Goal: Navigation & Orientation: Find specific page/section

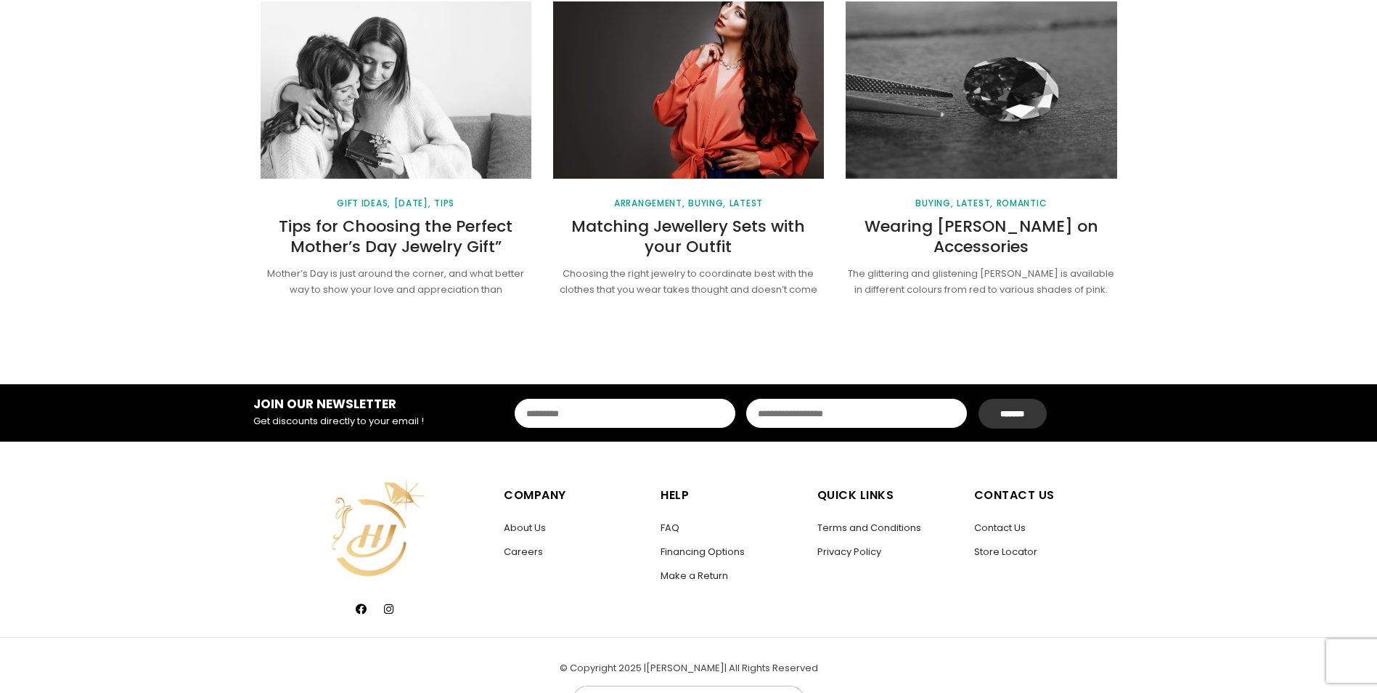
scroll to position [1937, 0]
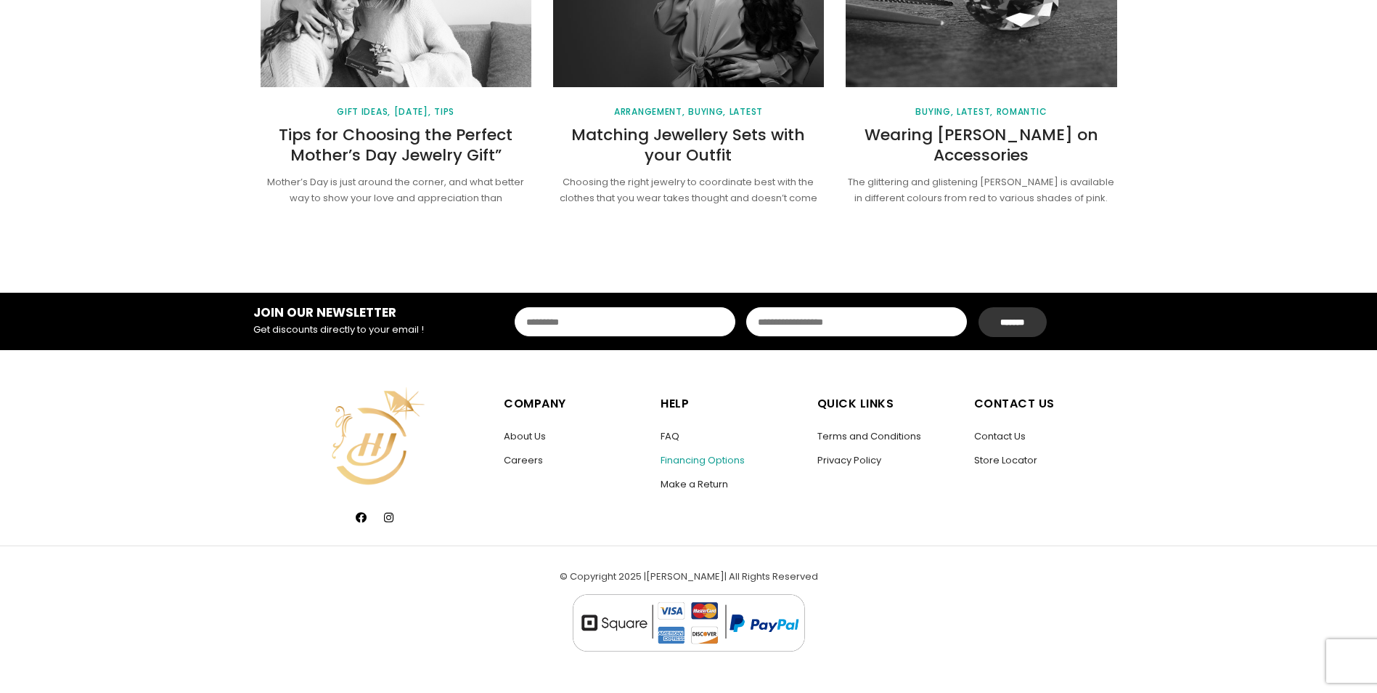
click at [702, 460] on link "Financing Options" at bounding box center [703, 460] width 84 height 14
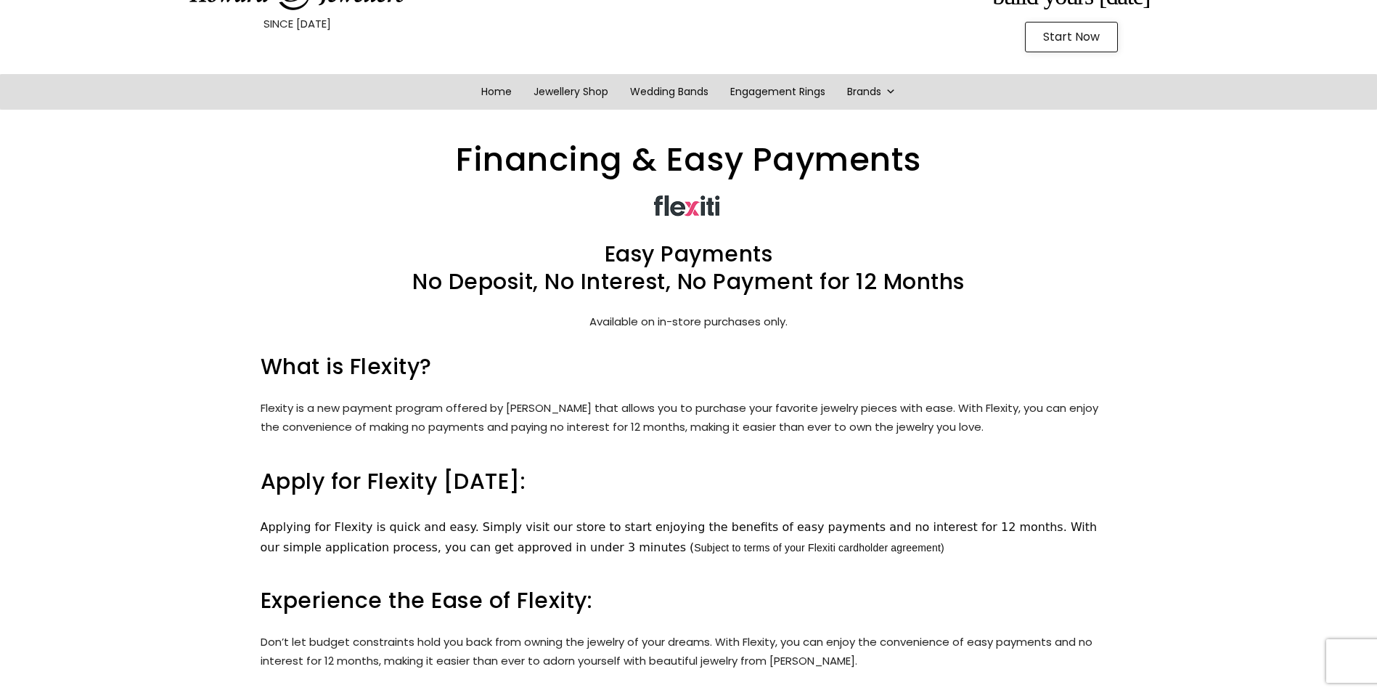
scroll to position [73, 0]
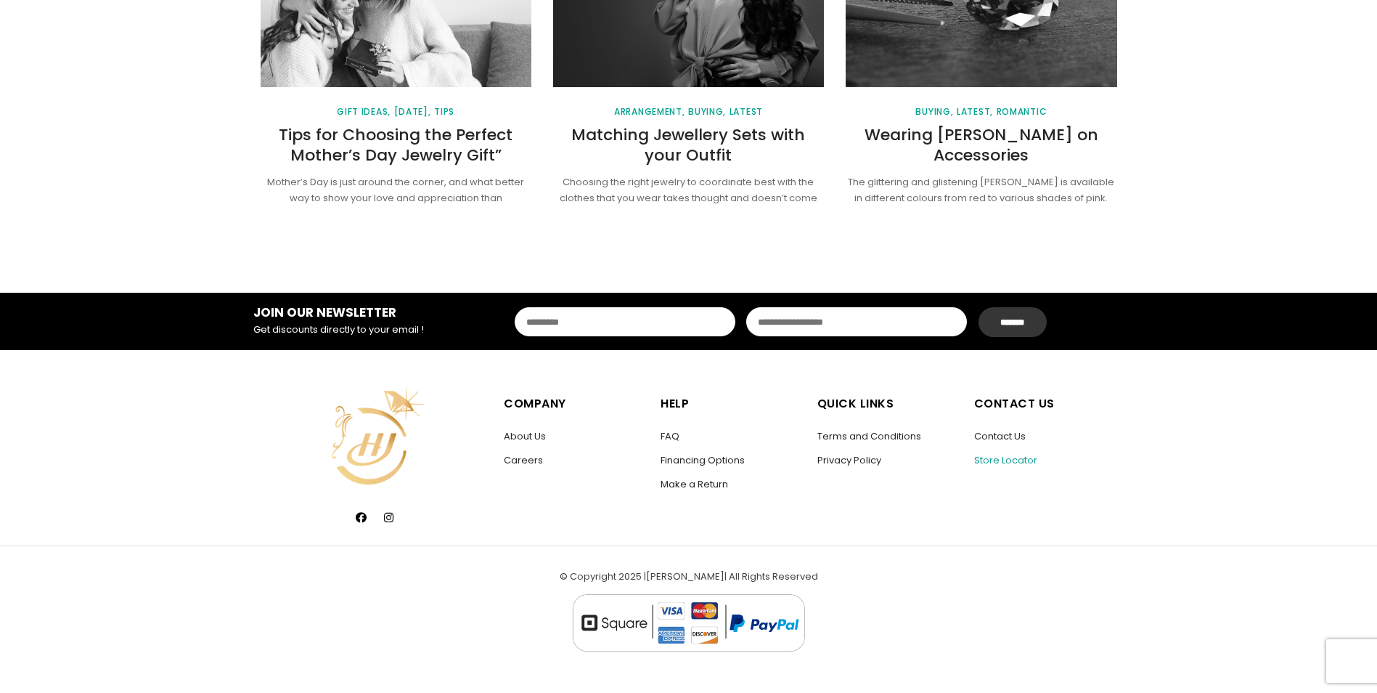
click at [1003, 454] on link "Store Locator" at bounding box center [1005, 460] width 63 height 14
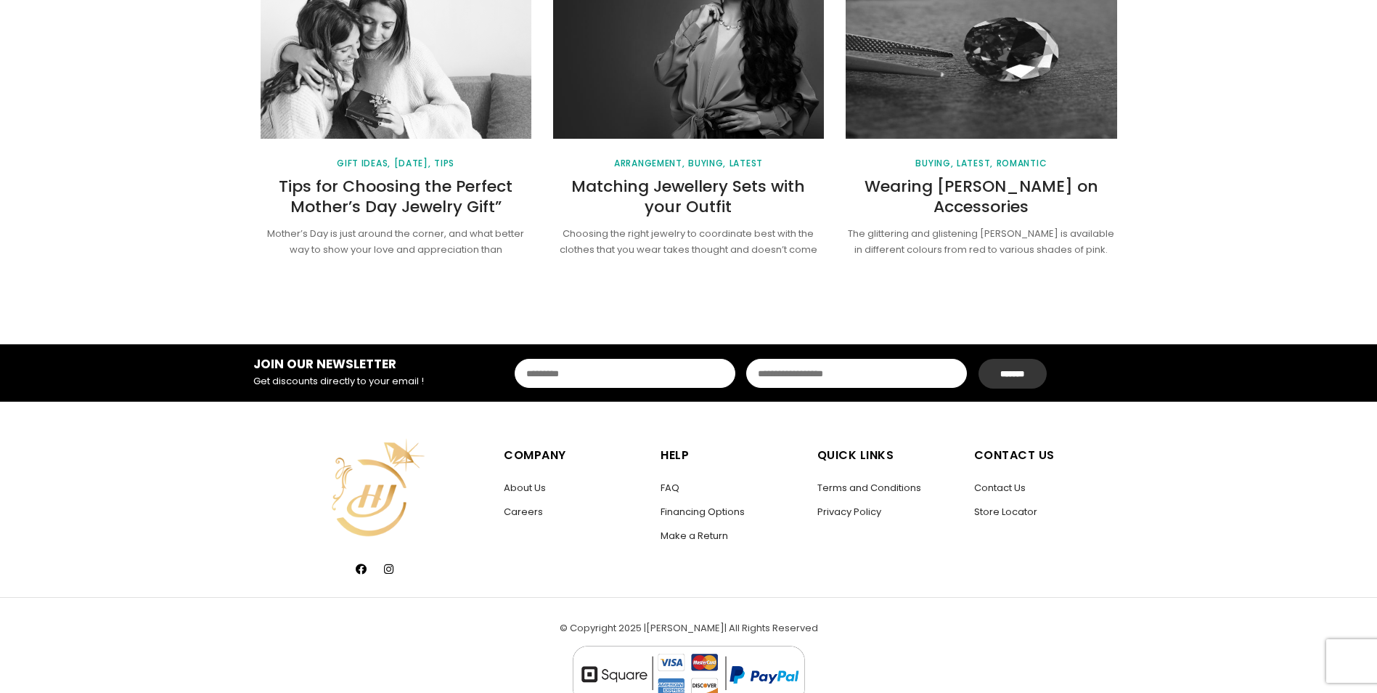
scroll to position [1888, 0]
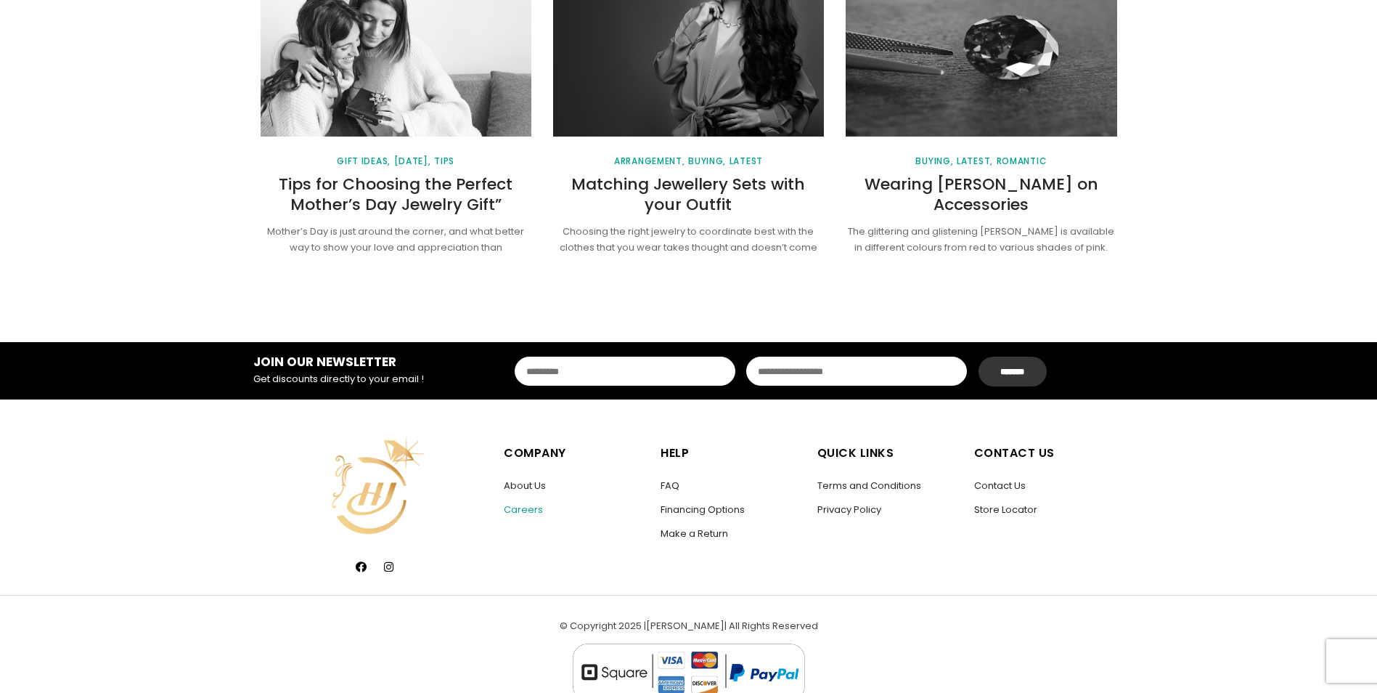
click at [530, 505] on link "Careers" at bounding box center [523, 509] width 39 height 14
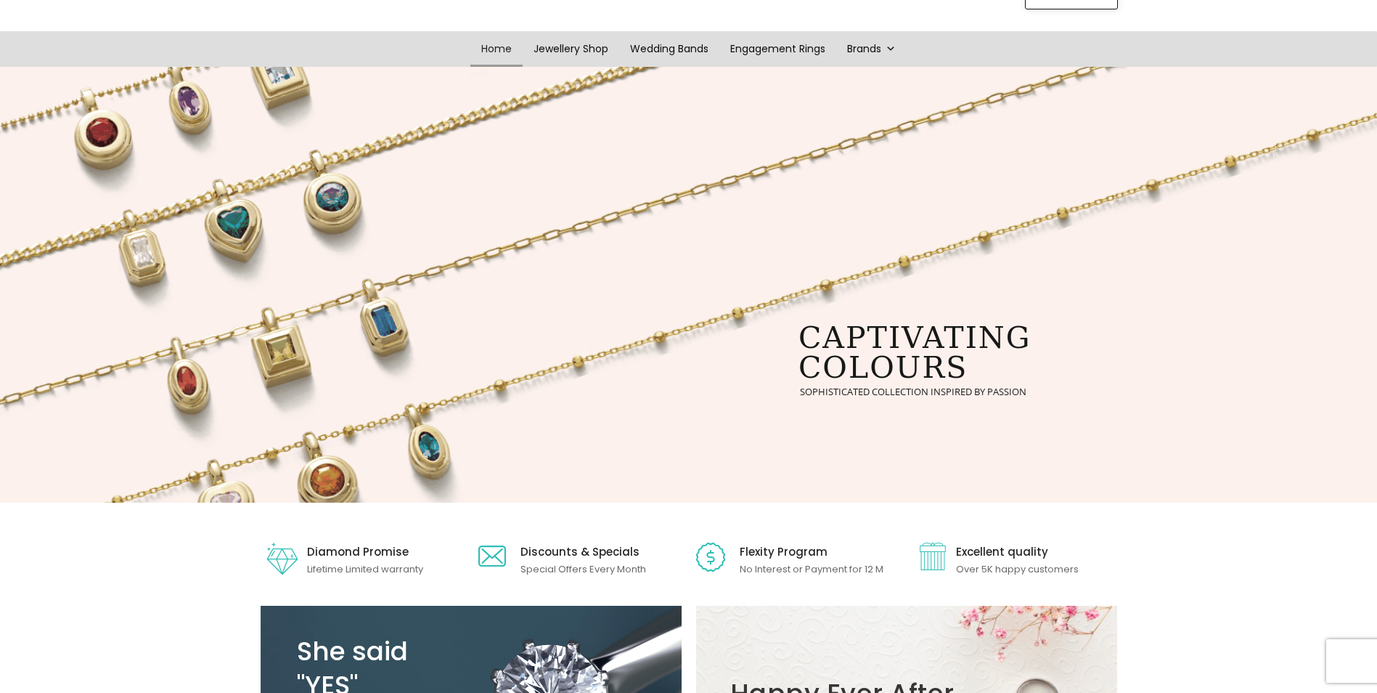
scroll to position [122, 0]
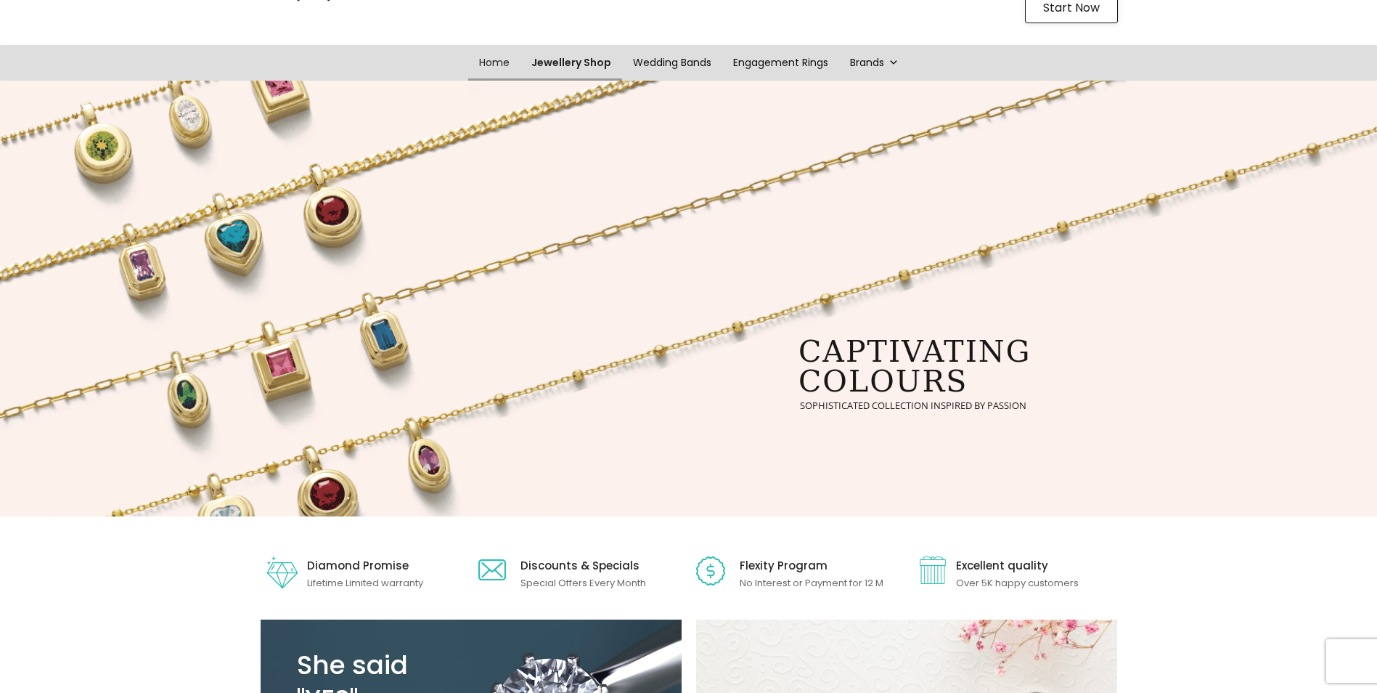
click at [550, 52] on link "Jewellery Shop" at bounding box center [572, 63] width 102 height 36
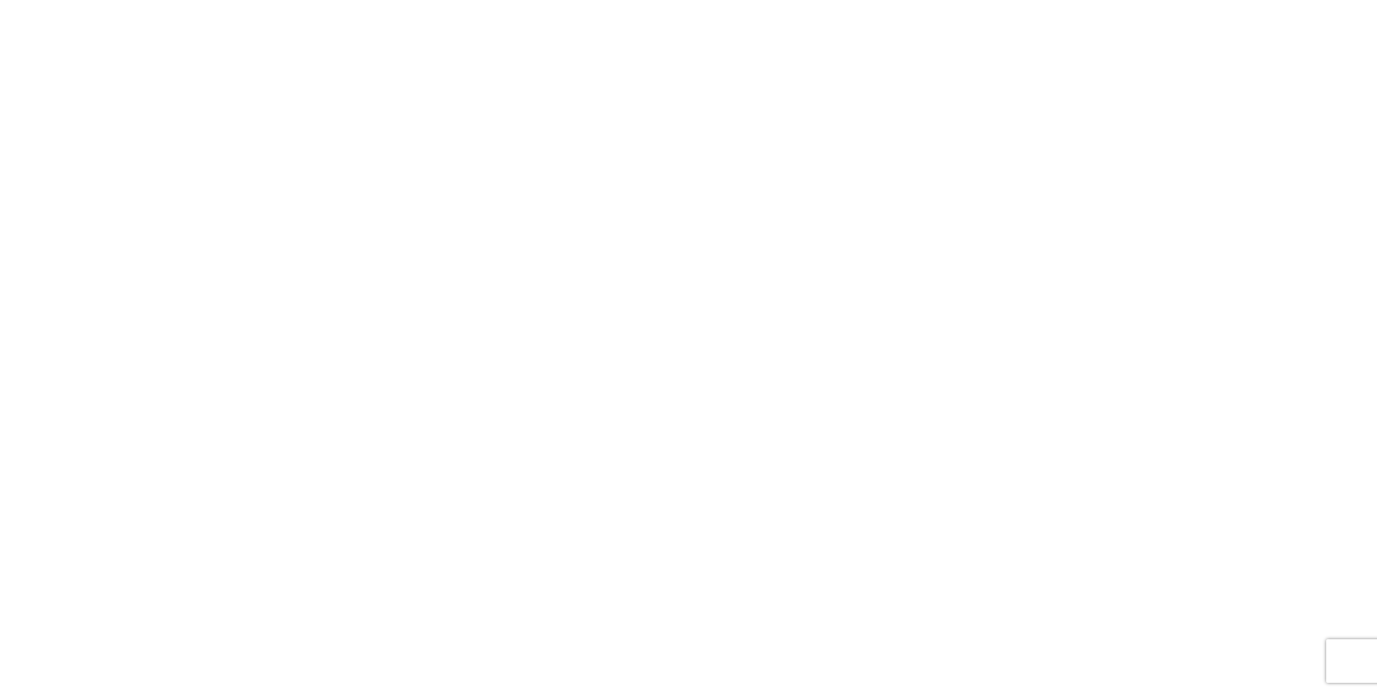
scroll to position [427, 0]
